Goal: Navigation & Orientation: Find specific page/section

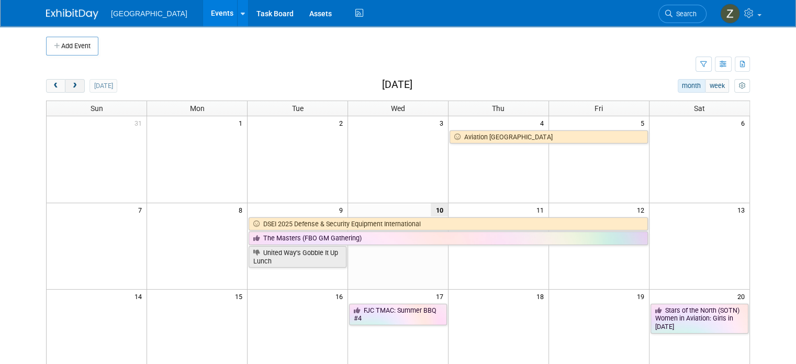
click at [71, 86] on span "next" at bounding box center [75, 86] width 8 height 7
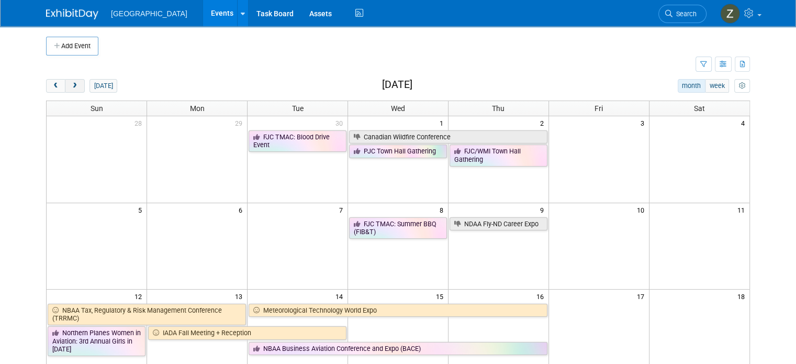
click at [65, 89] on button "next" at bounding box center [74, 86] width 19 height 14
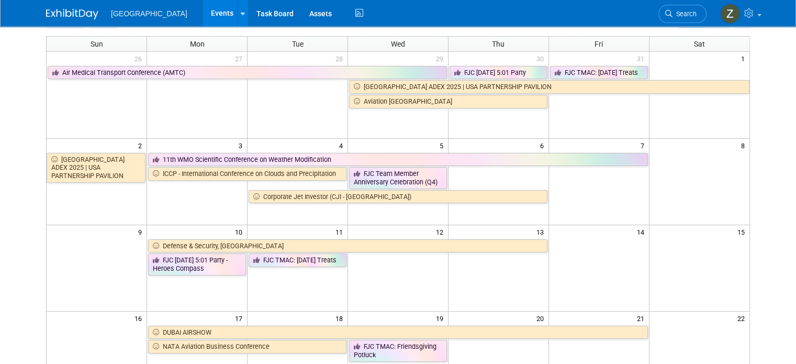
scroll to position [10, 0]
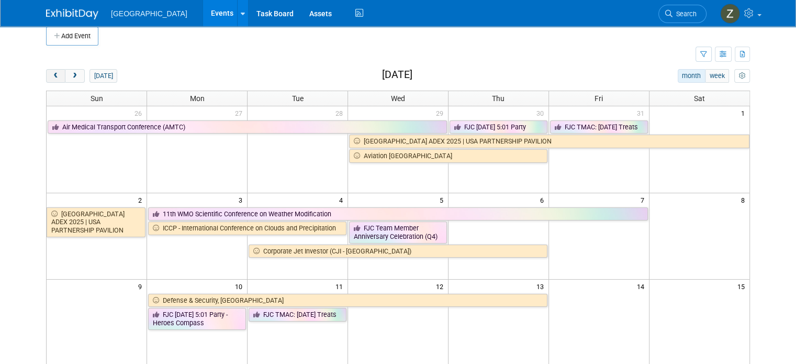
click at [51, 75] on button "prev" at bounding box center [55, 76] width 19 height 14
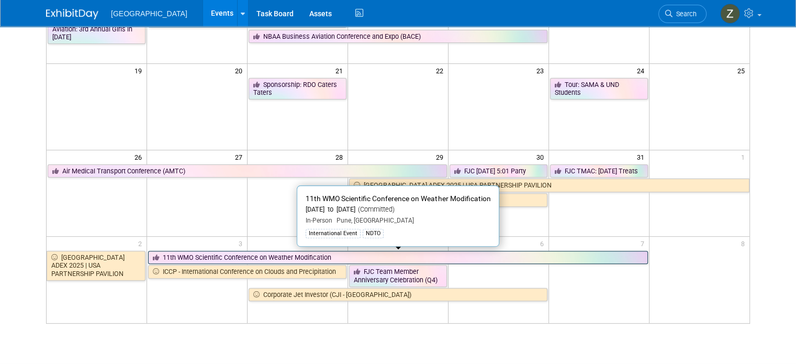
scroll to position [0, 0]
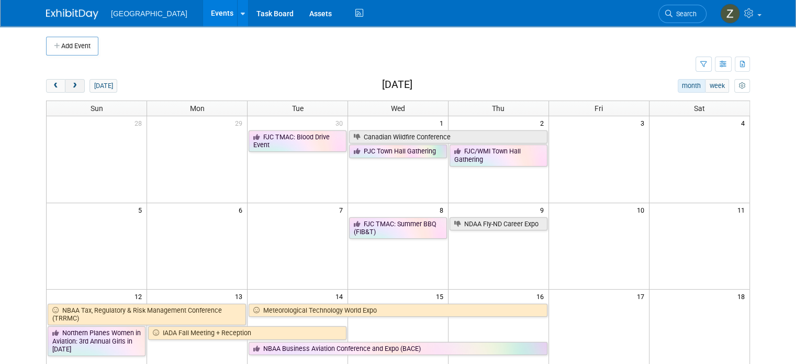
click at [69, 89] on button "next" at bounding box center [74, 86] width 19 height 14
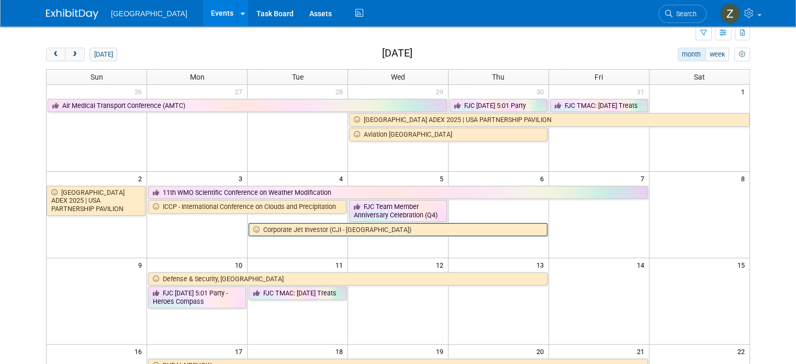
scroll to position [26, 0]
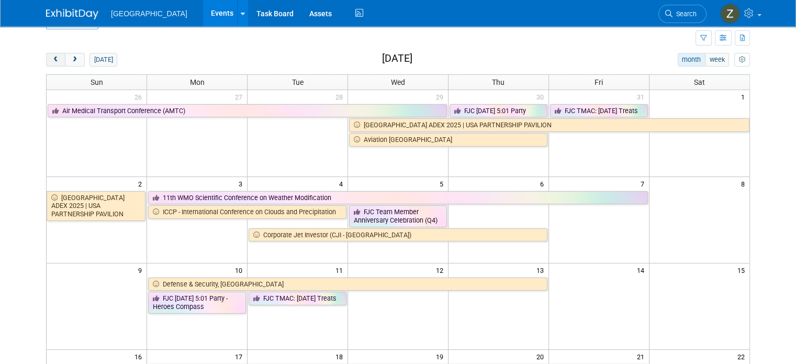
click at [46, 61] on button "prev" at bounding box center [55, 60] width 19 height 14
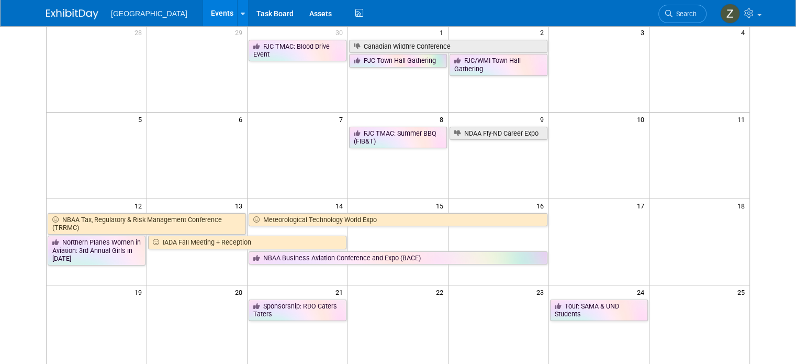
scroll to position [0, 0]
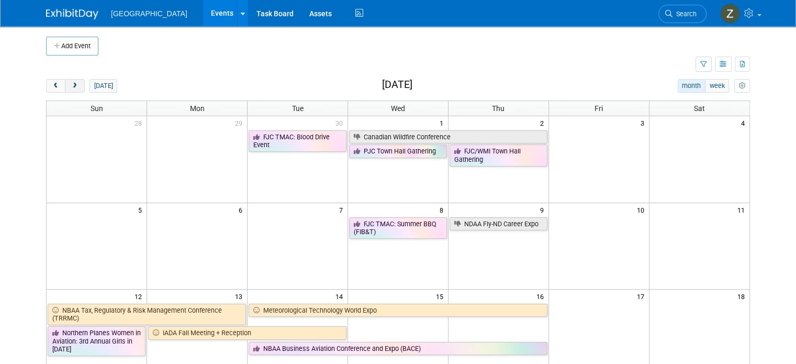
click at [65, 81] on button "next" at bounding box center [74, 86] width 19 height 14
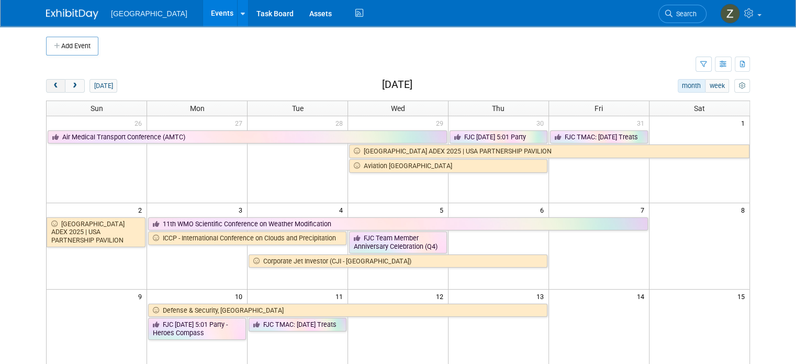
click at [47, 89] on button "prev" at bounding box center [55, 86] width 19 height 14
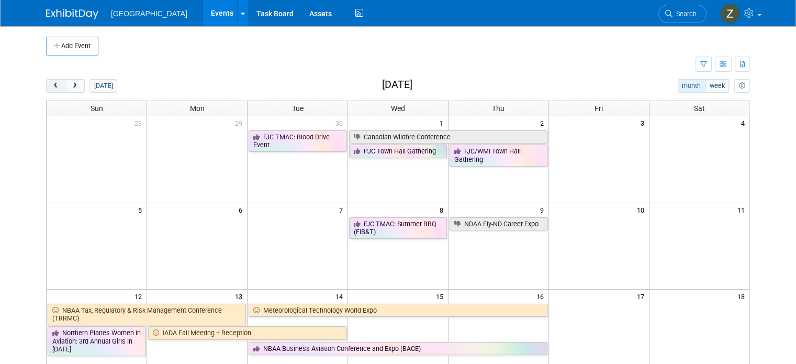
click at [52, 87] on span "prev" at bounding box center [56, 86] width 8 height 7
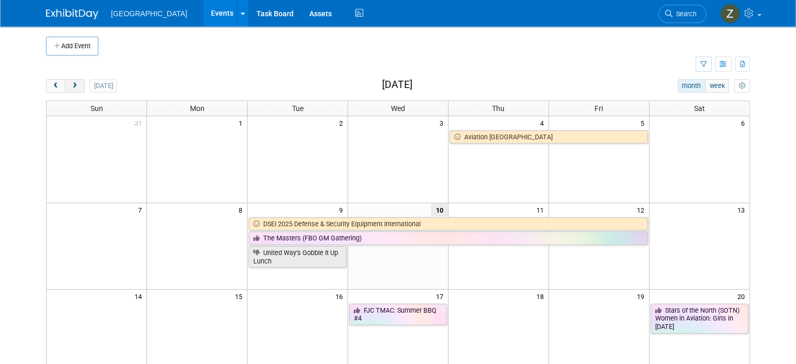
click at [70, 87] on button "next" at bounding box center [74, 86] width 19 height 14
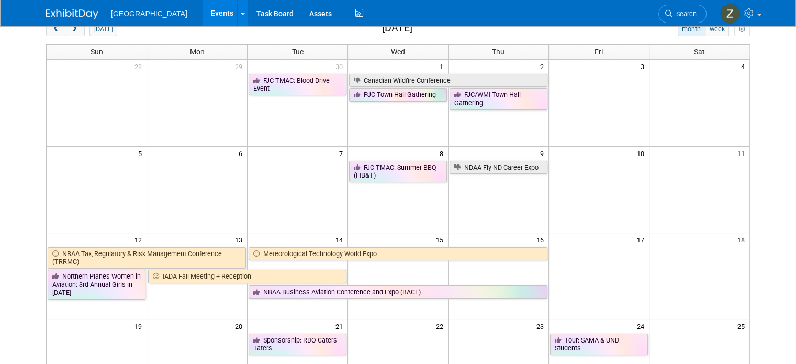
scroll to position [52, 0]
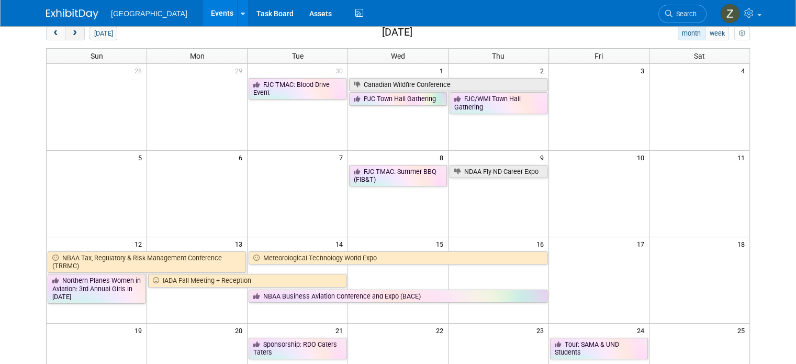
click at [71, 36] on span "next" at bounding box center [75, 33] width 8 height 7
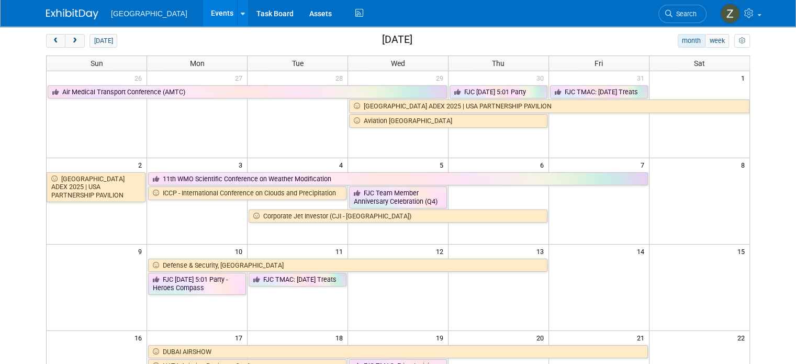
scroll to position [0, 0]
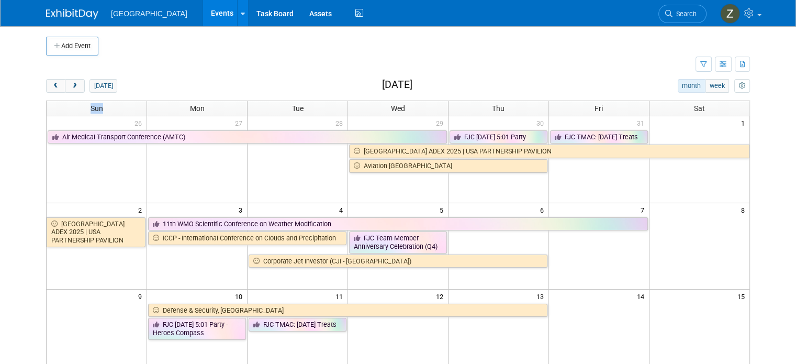
drag, startPoint x: 83, startPoint y: 108, endPoint x: 99, endPoint y: 108, distance: 16.7
click at [99, 108] on th "Sun" at bounding box center [97, 108] width 100 height 15
click at [100, 108] on th "Sun" at bounding box center [97, 108] width 100 height 15
